Goal: Book appointment/travel/reservation

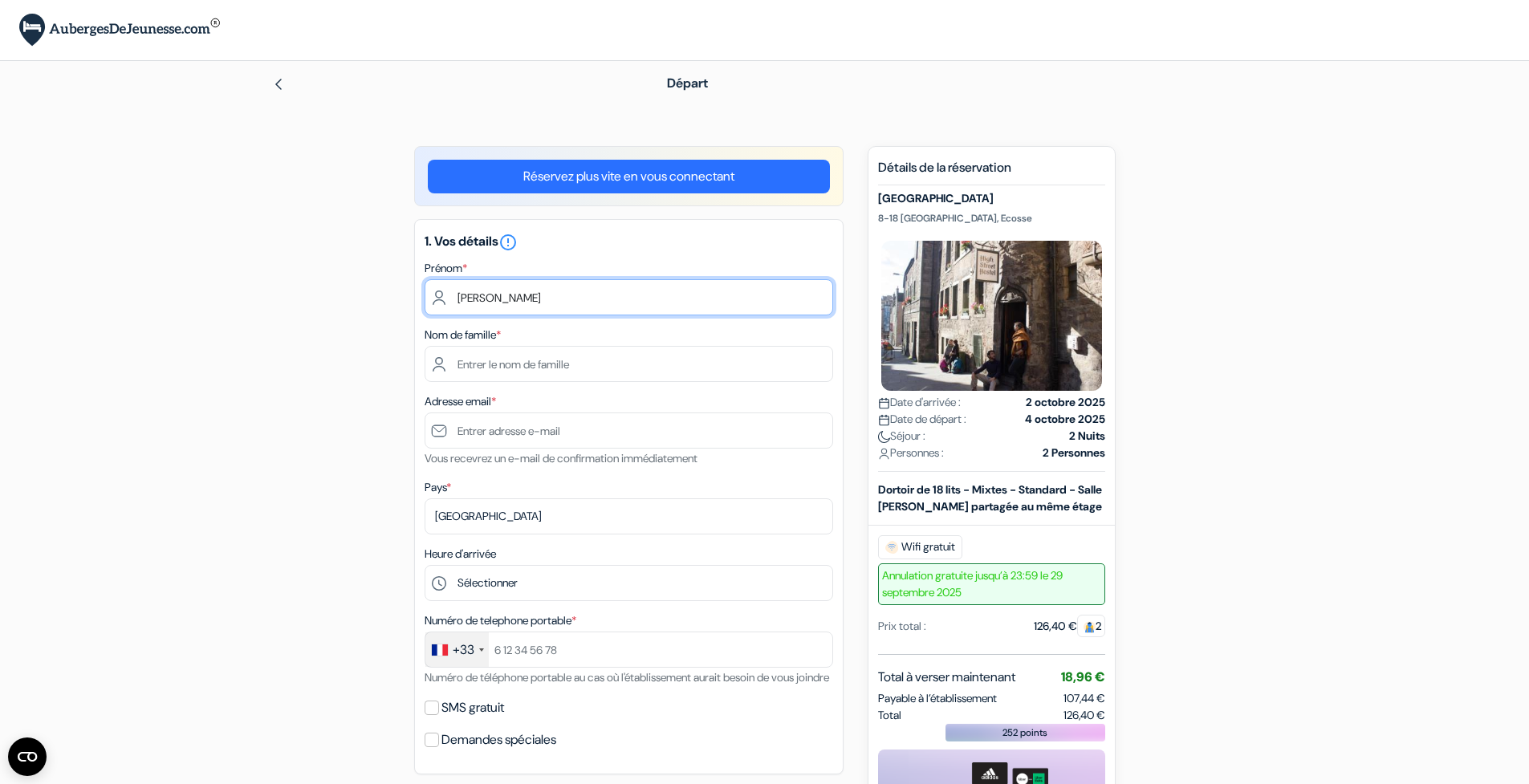
type input "[PERSON_NAME]"
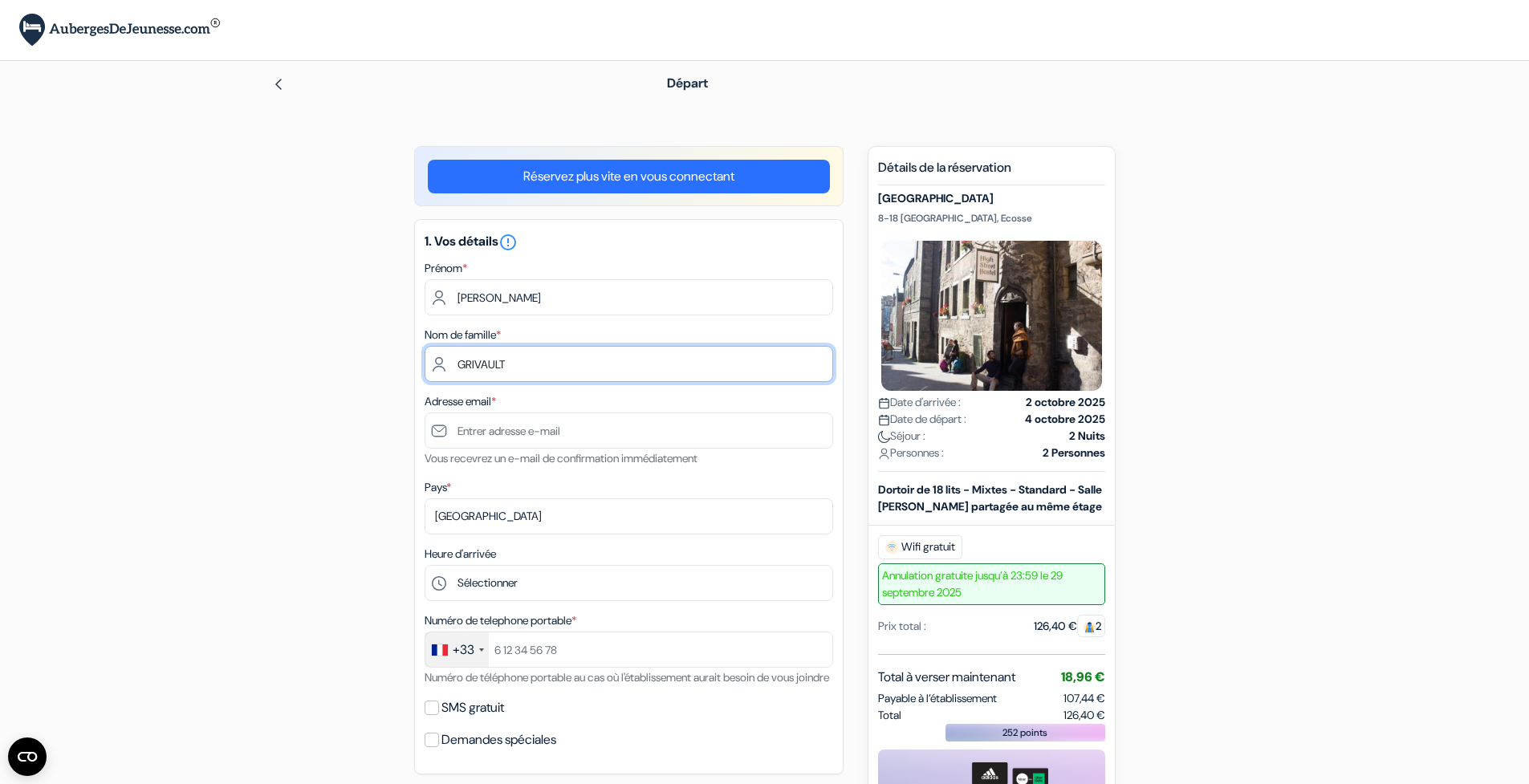
type input "GRIVAULT"
click at [566, 449] on div "Adresse email * Vous recevrez un e-mail de confirmation immédiatement" at bounding box center [629, 430] width 409 height 76
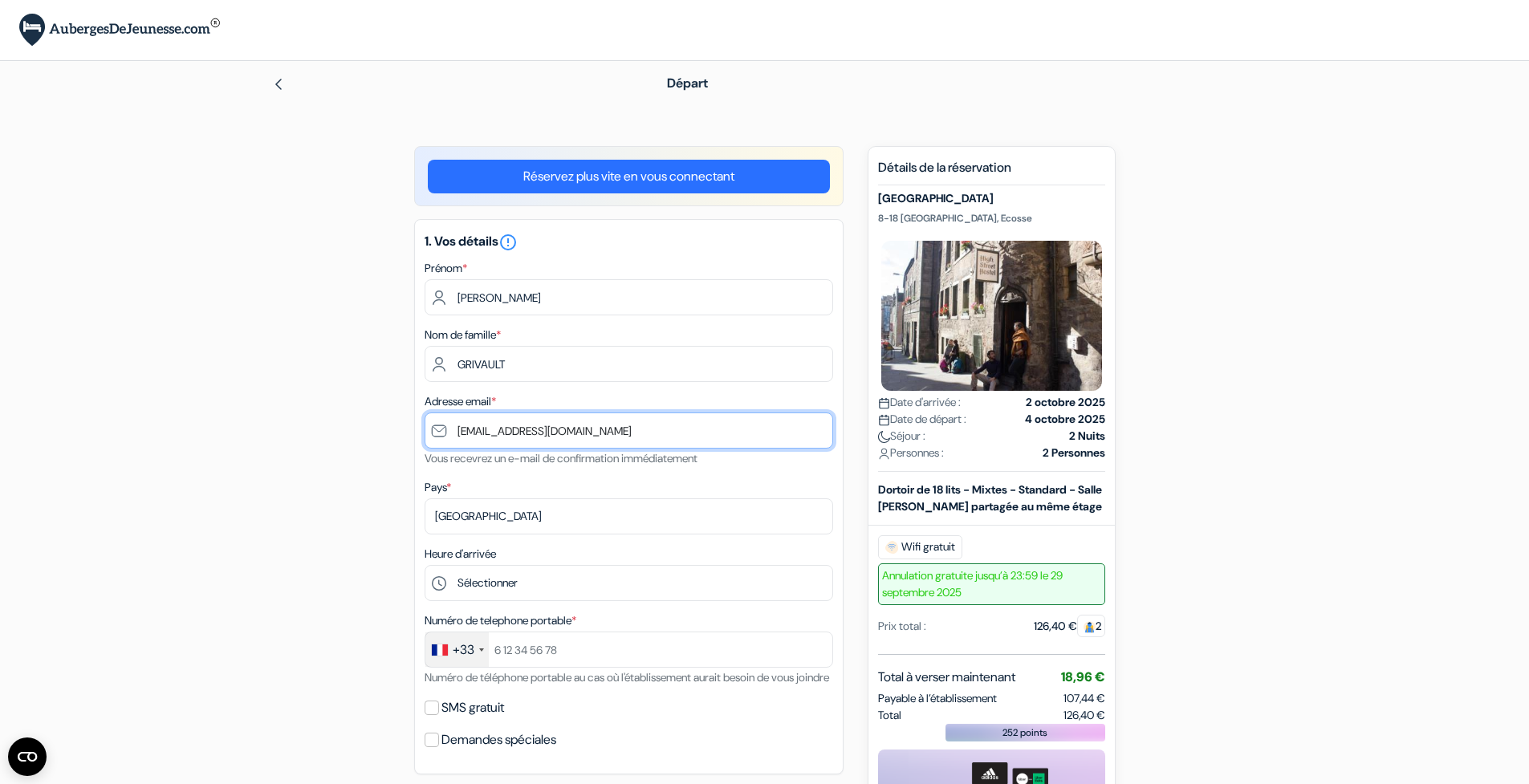
type input "[EMAIL_ADDRESS][DOMAIN_NAME]"
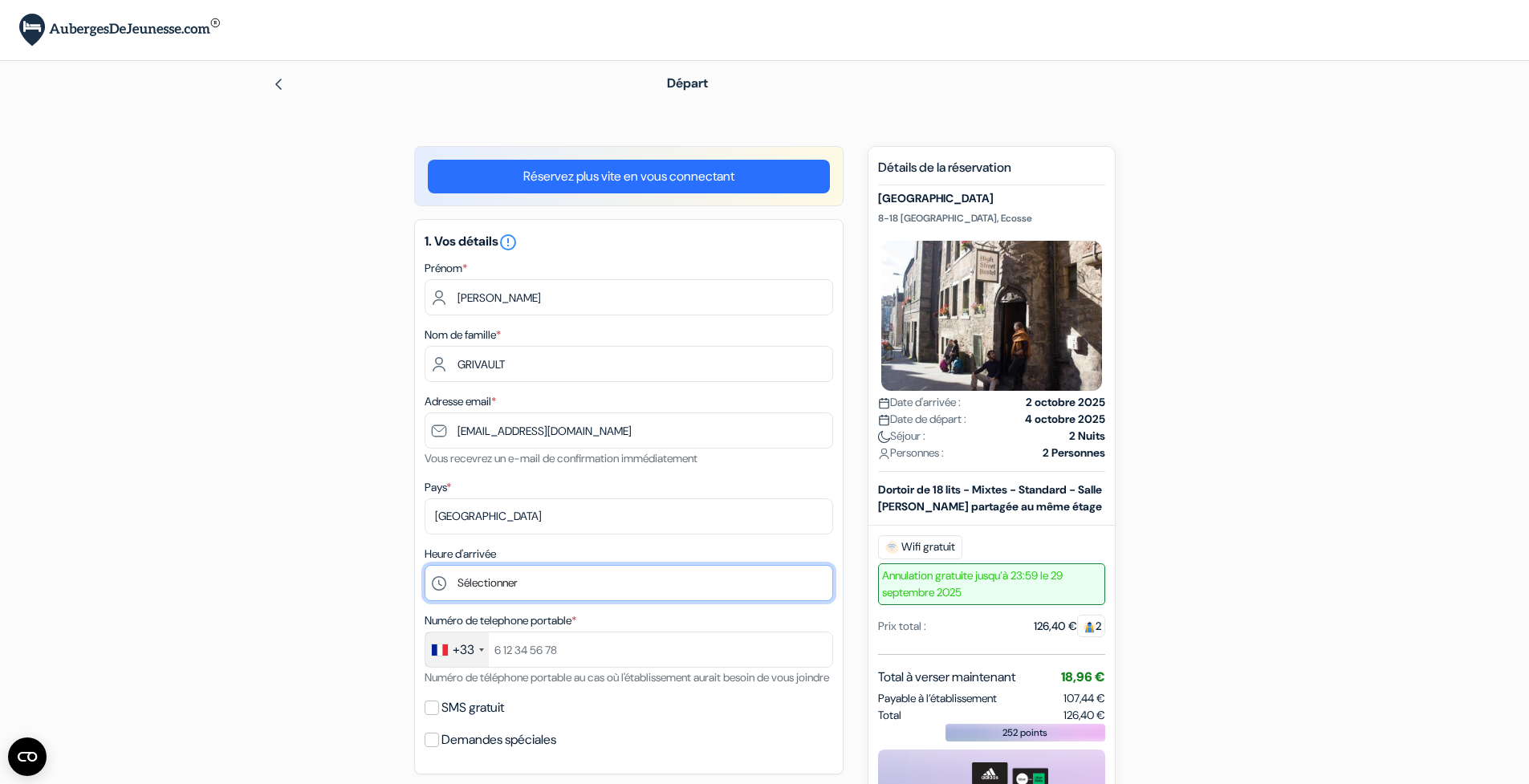
select select "15"
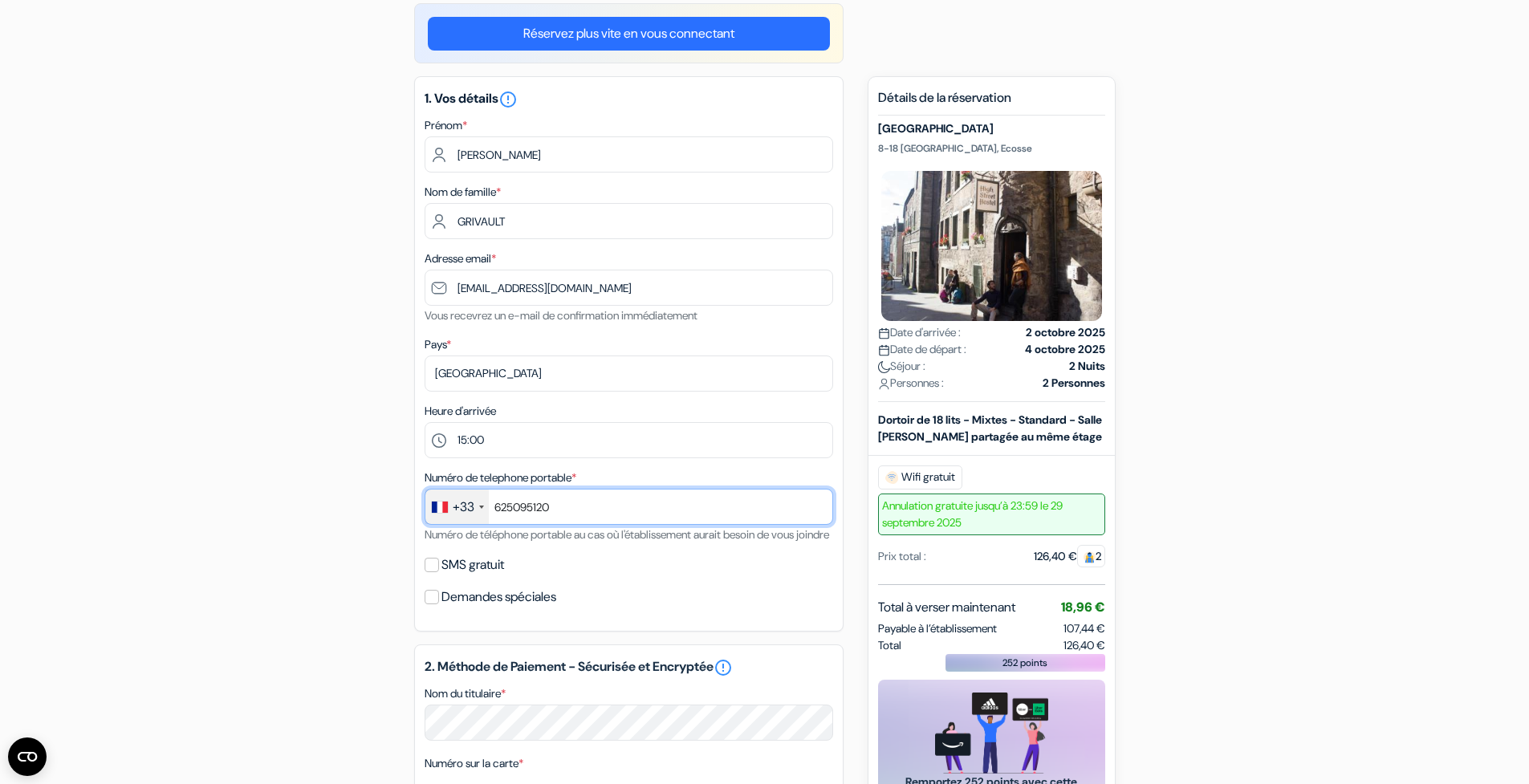
type input "625095120"
click at [435, 572] on input "SMS gratuit" at bounding box center [432, 564] width 14 height 14
checkbox input "true"
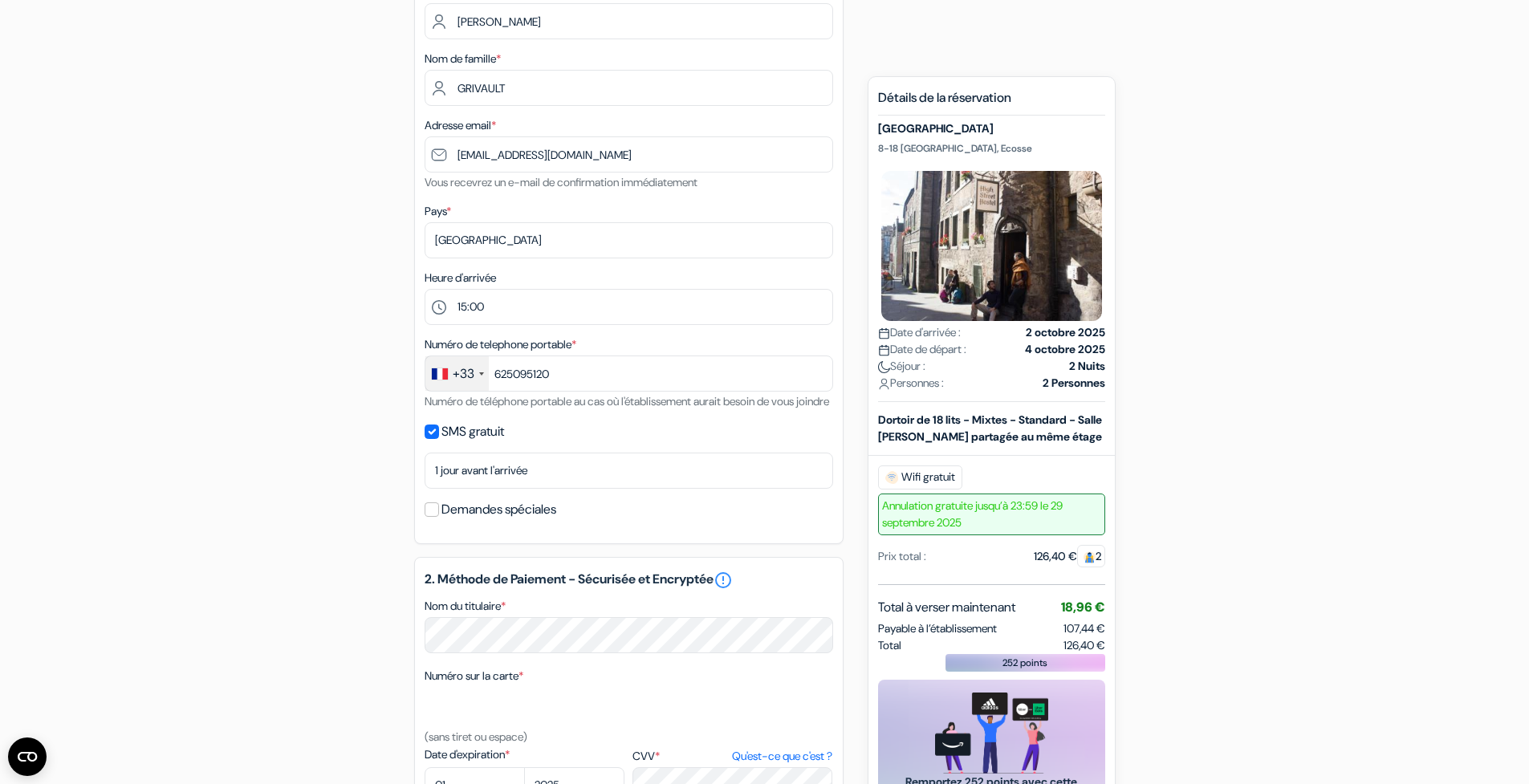
scroll to position [403, 0]
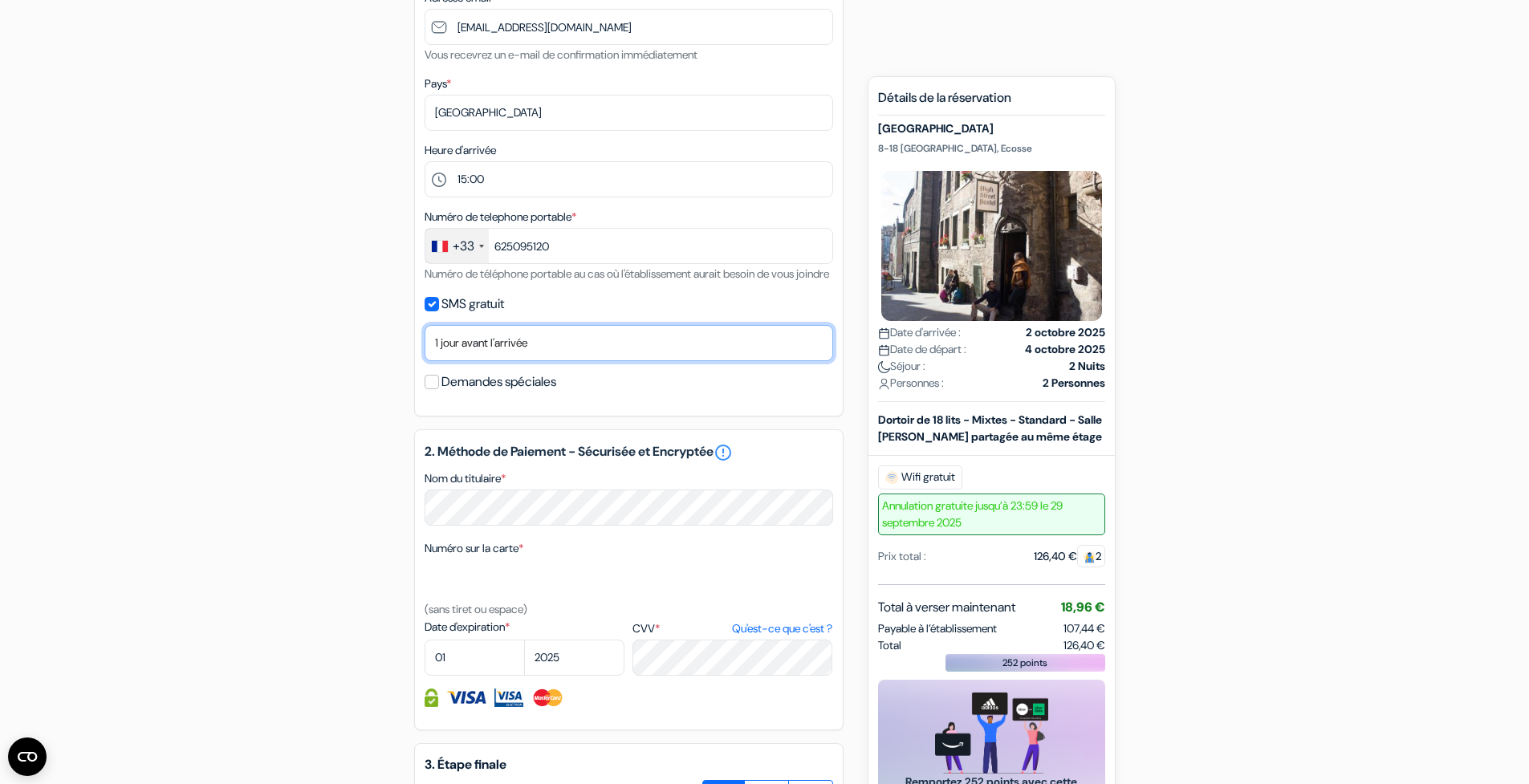
select select "2"
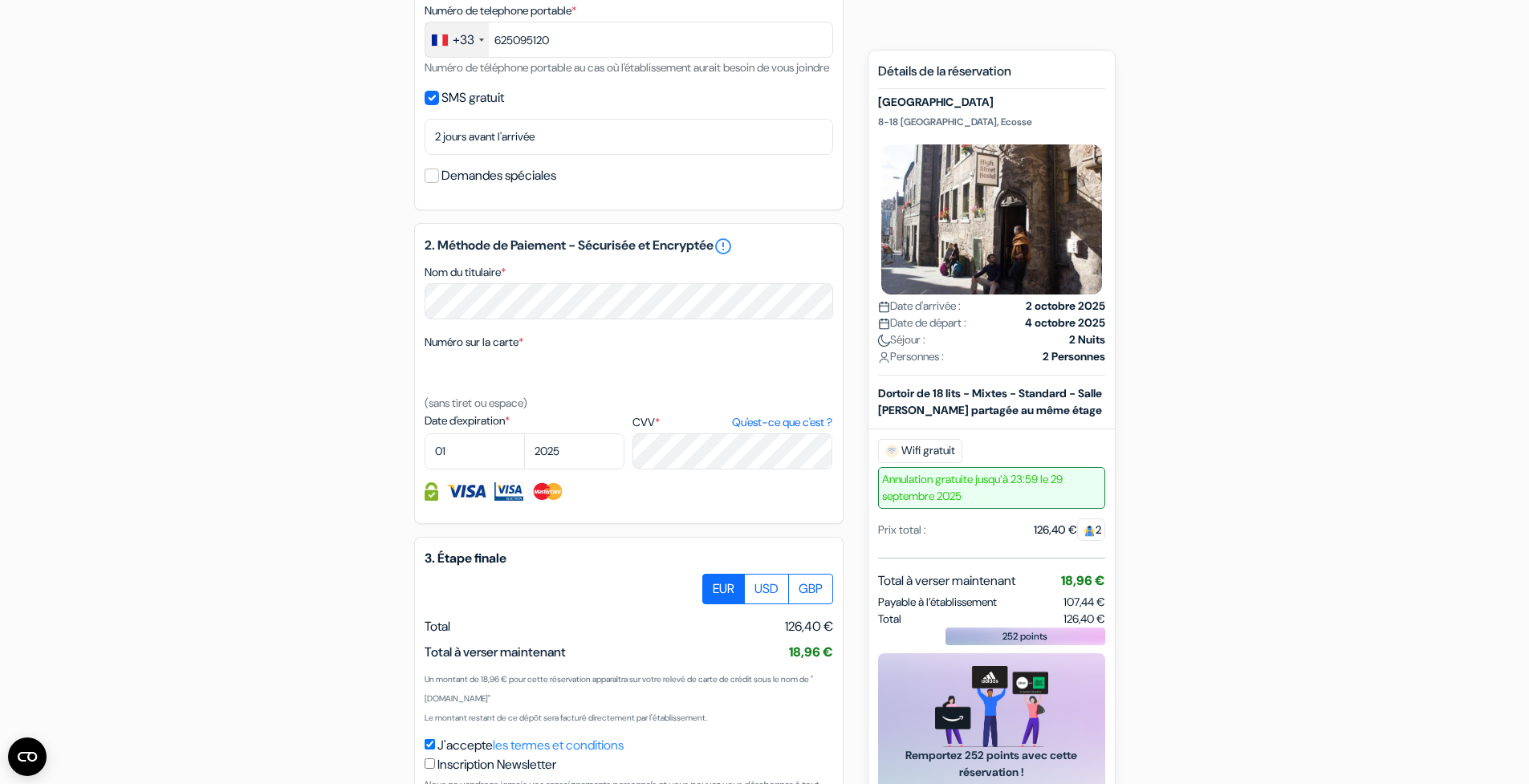
scroll to position [731, 0]
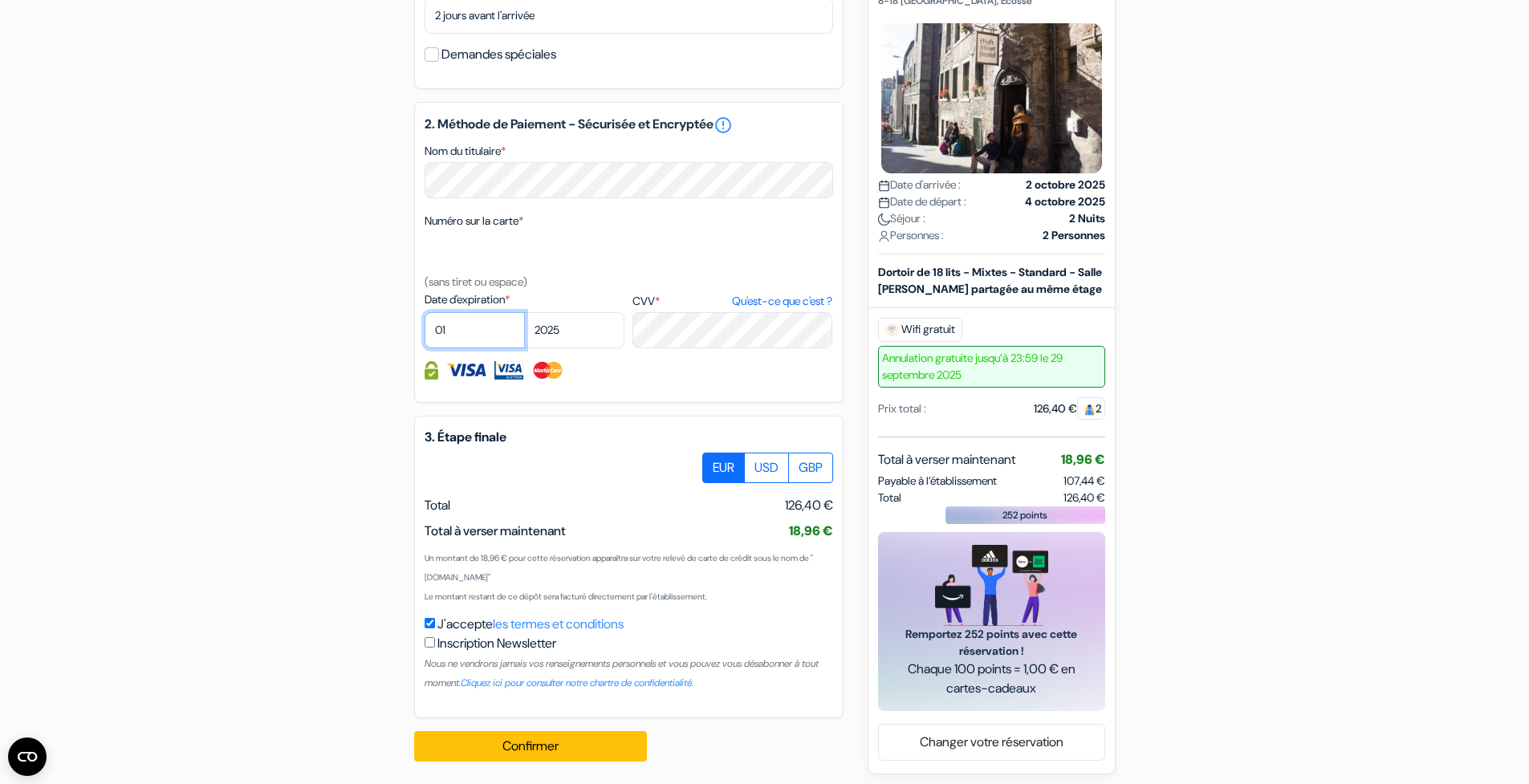
drag, startPoint x: 470, startPoint y: 346, endPoint x: 550, endPoint y: 353, distance: 80.3
click at [550, 348] on div "01 02 03 04 05 06 07 08 09 10 [DATE] 2026 2027 2028 2029 2030 2031 2032" at bounding box center [525, 330] width 200 height 36
select select "2029"
click at [754, 403] on div "2. Méthode de Paiement - Sécurisée et Encryptée error_outline Nom du titulaire …" at bounding box center [628, 252] width 429 height 301
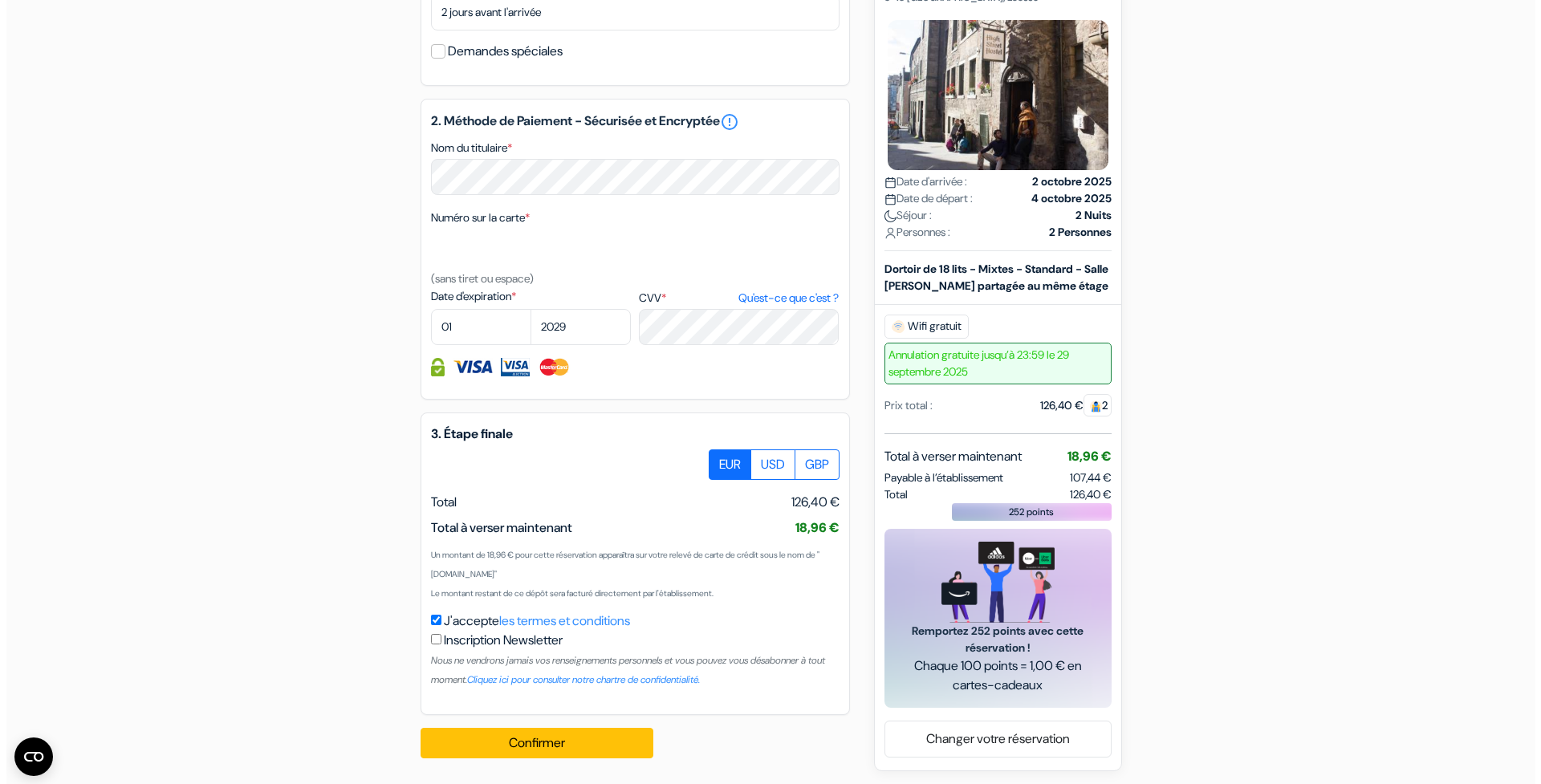
scroll to position [756, 0]
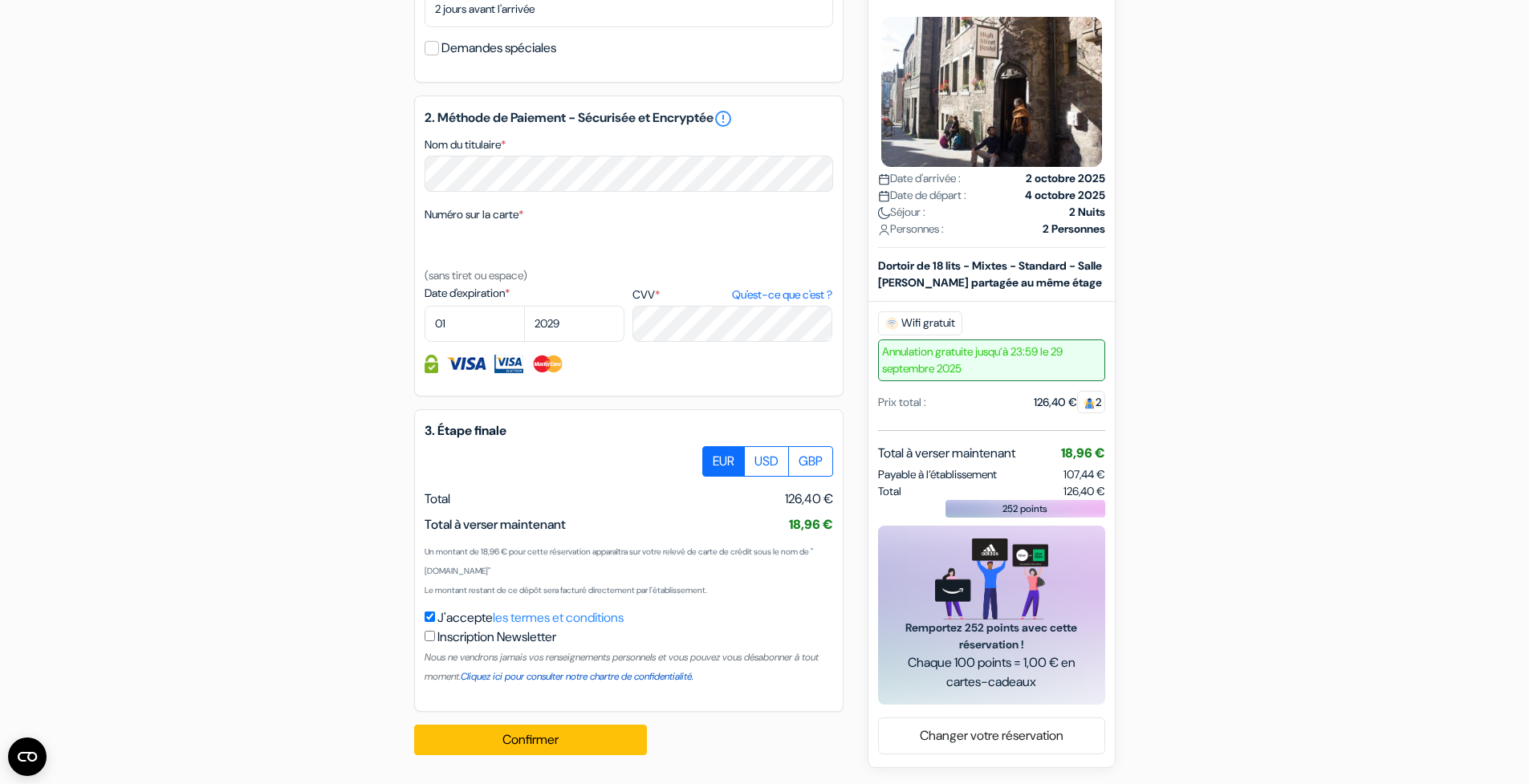
click at [605, 678] on link "Cliquez ici pour consulter notre chartre de confidentialité." at bounding box center [577, 676] width 232 height 13
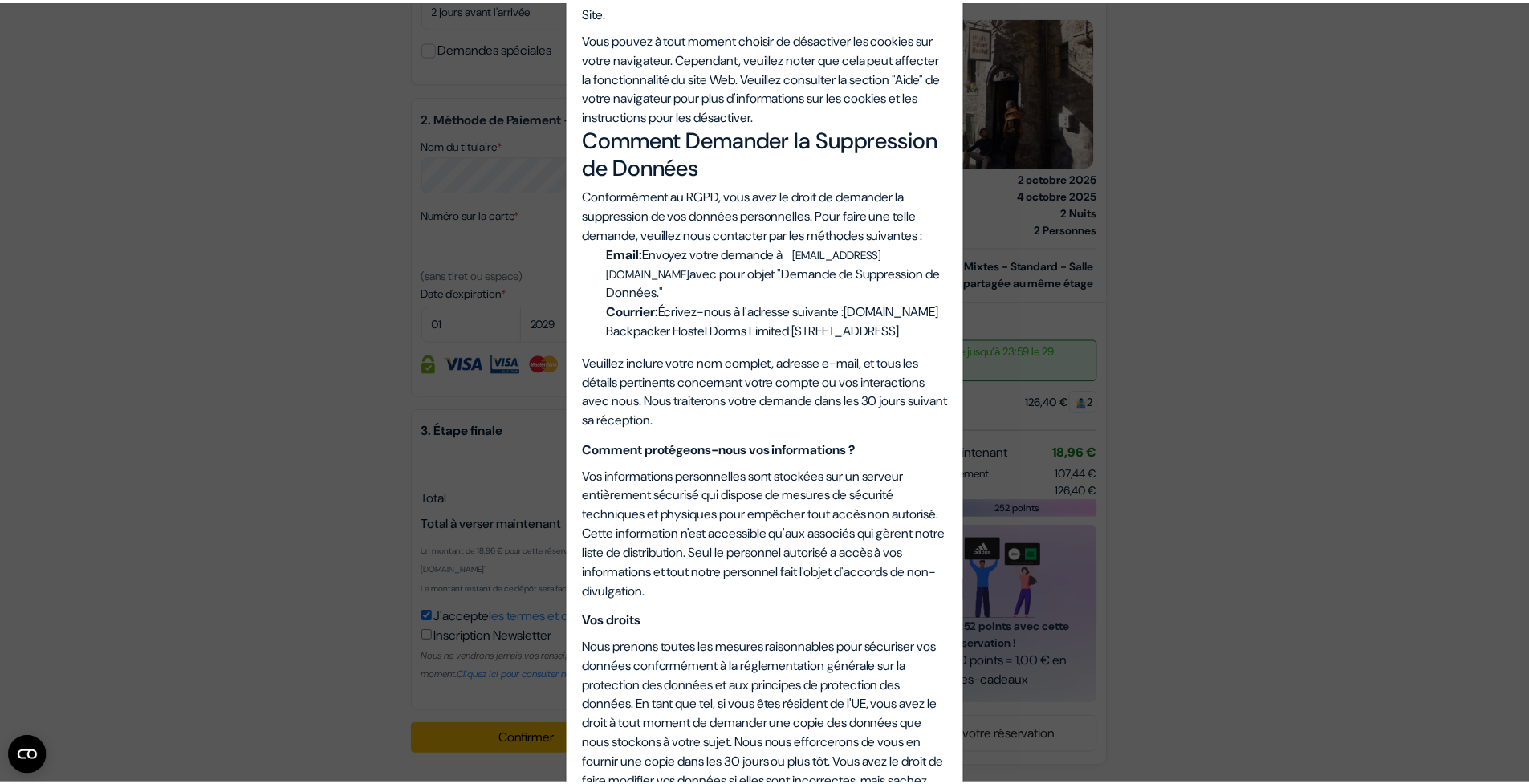
scroll to position [3612, 0]
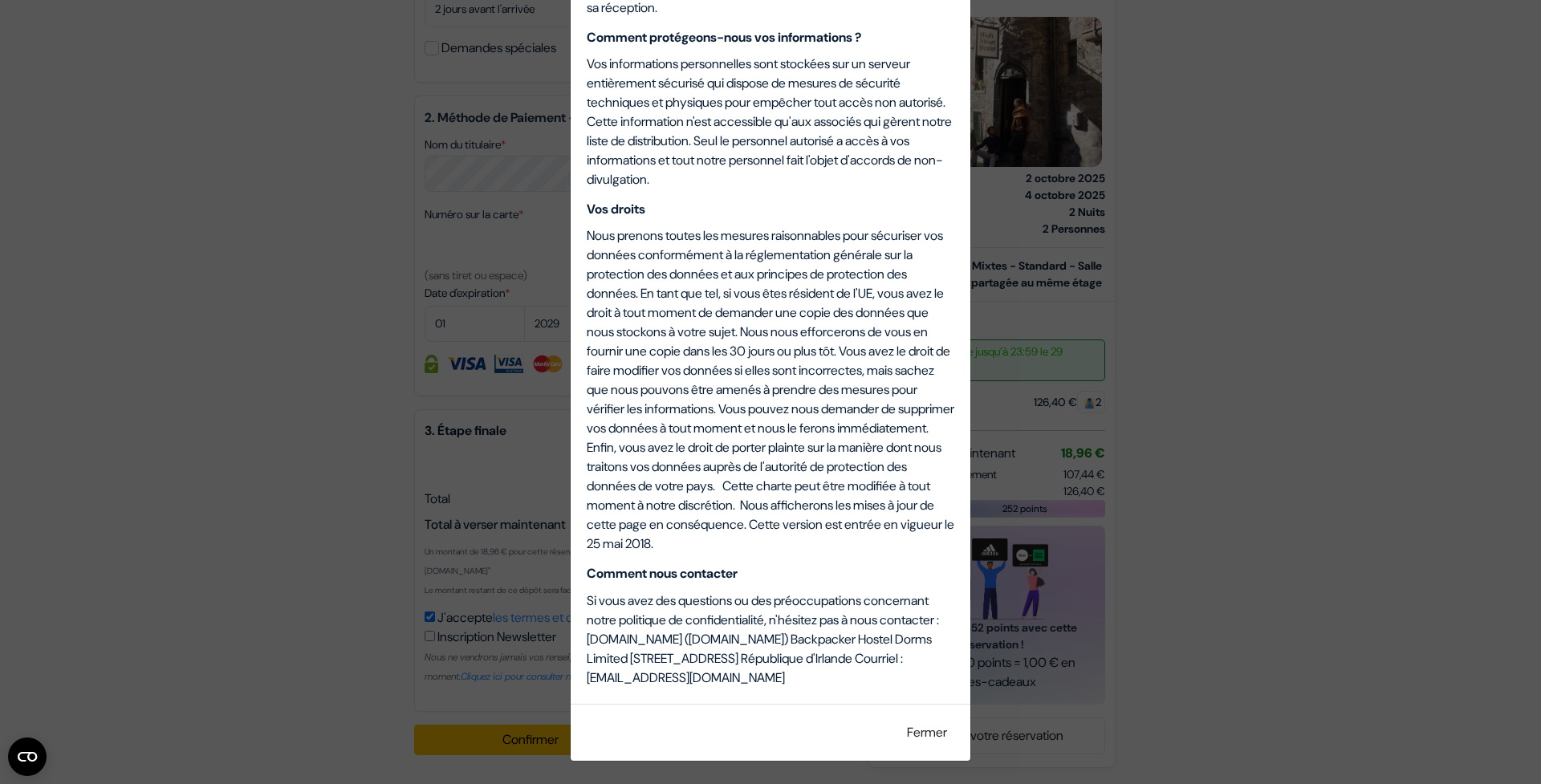
click at [902, 738] on button "Fermer" at bounding box center [927, 732] width 61 height 31
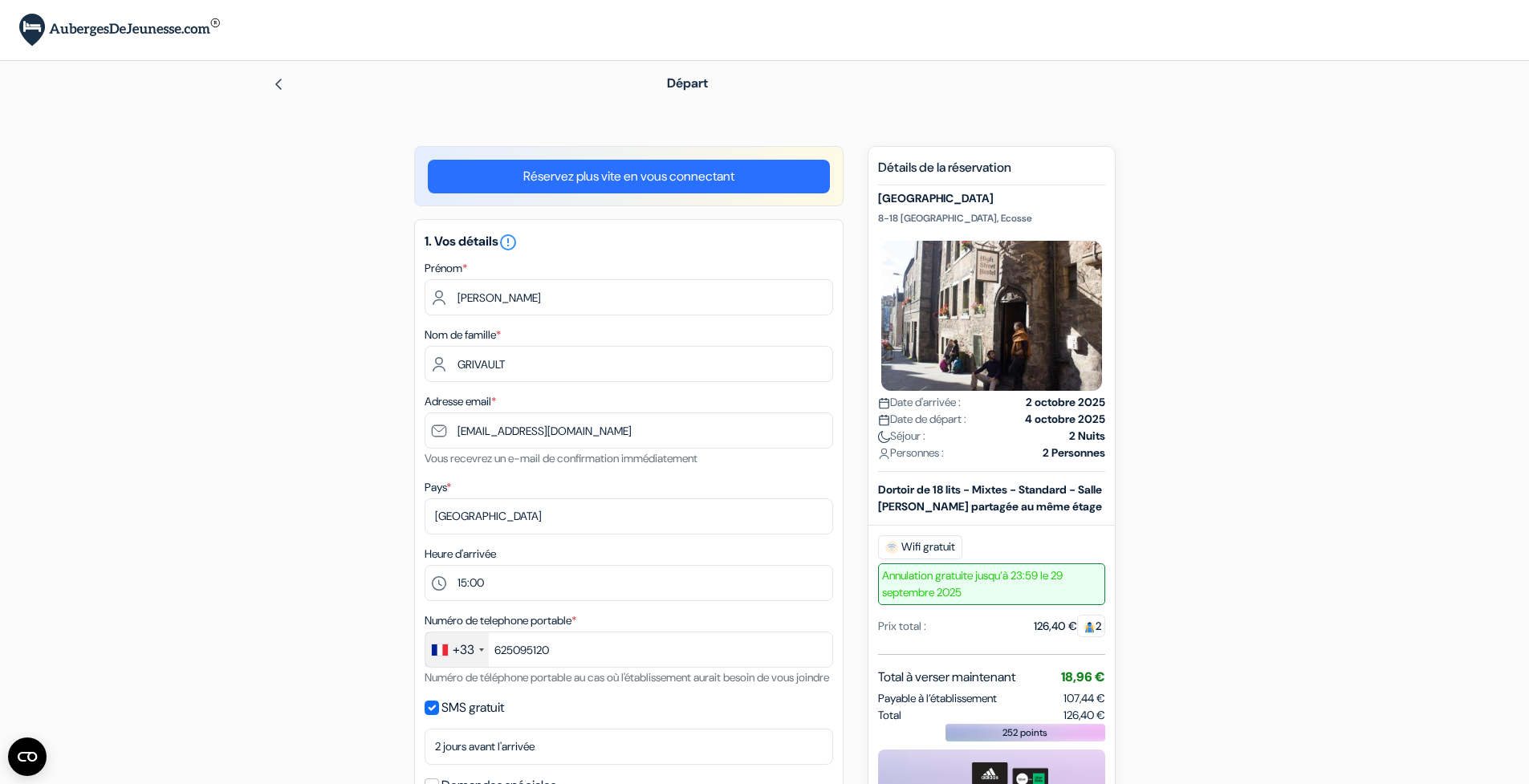
scroll to position [756, 0]
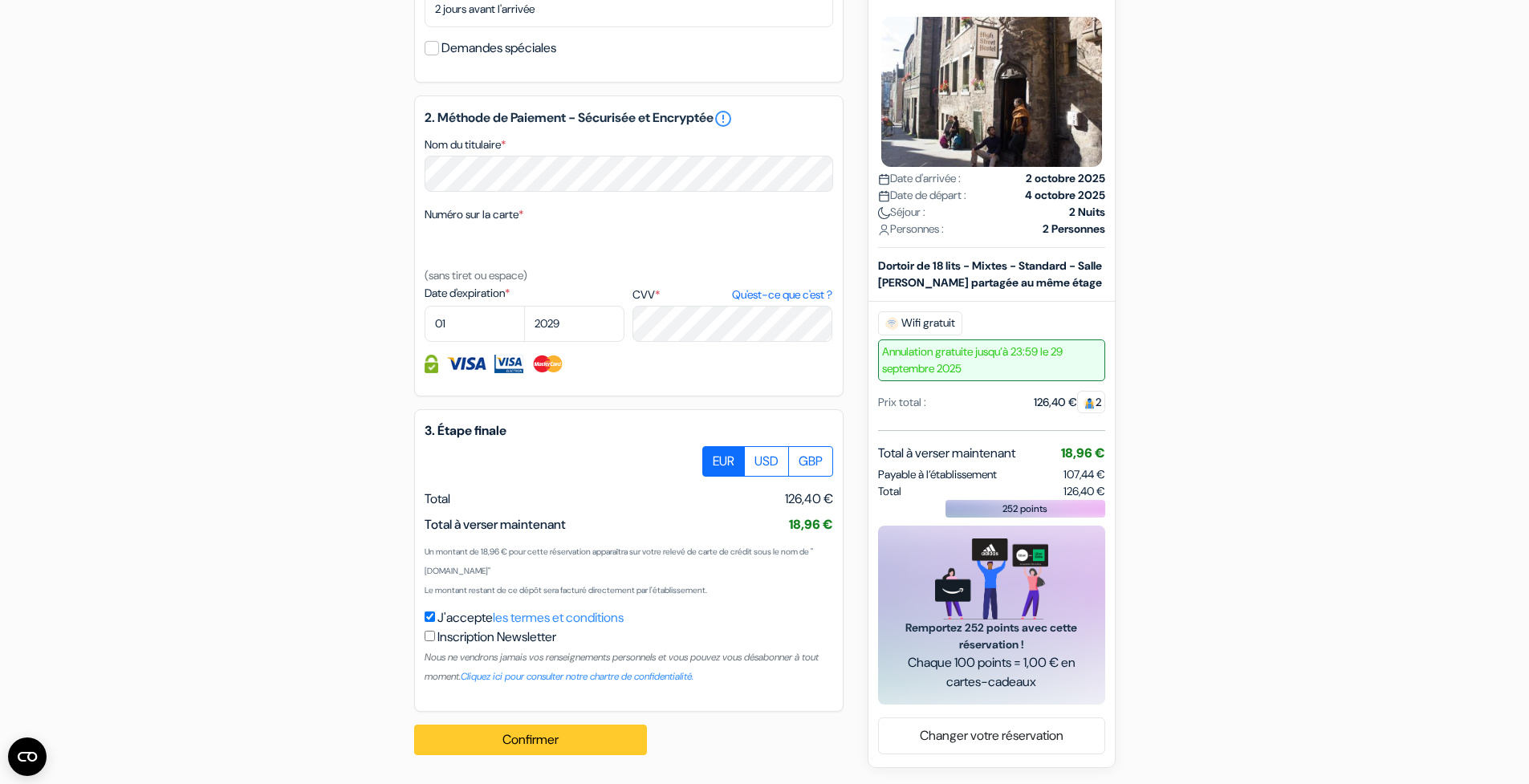
click at [583, 748] on button "Confirmer Loading..." at bounding box center [530, 740] width 232 height 31
